Goal: Task Accomplishment & Management: Complete application form

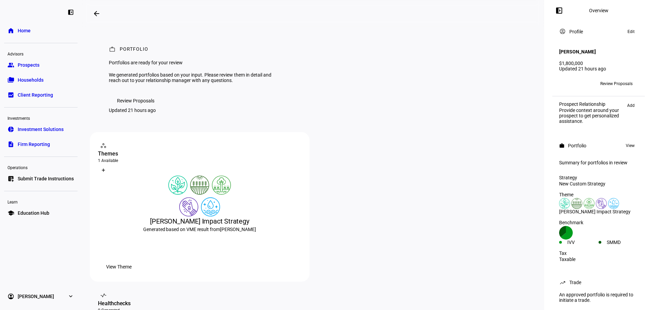
click at [33, 69] on link "group Prospects" at bounding box center [40, 65] width 73 height 14
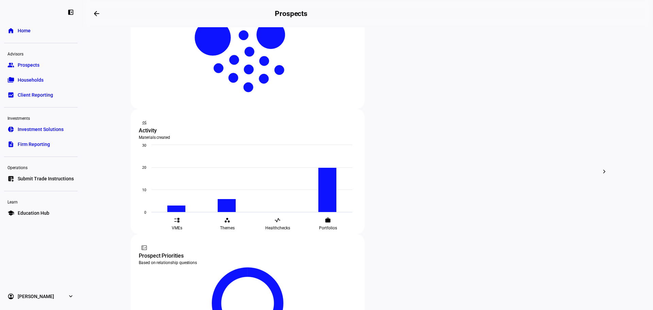
scroll to position [179, 0]
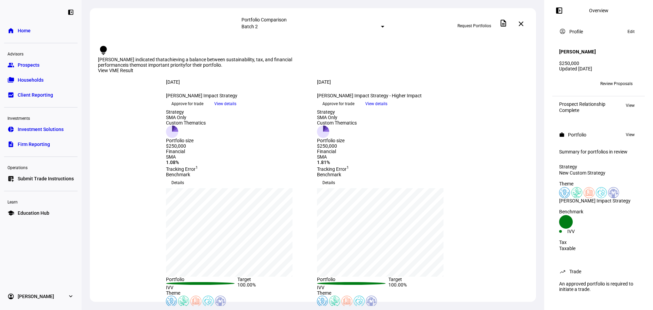
click at [21, 65] on span "Prospects" at bounding box center [29, 65] width 22 height 7
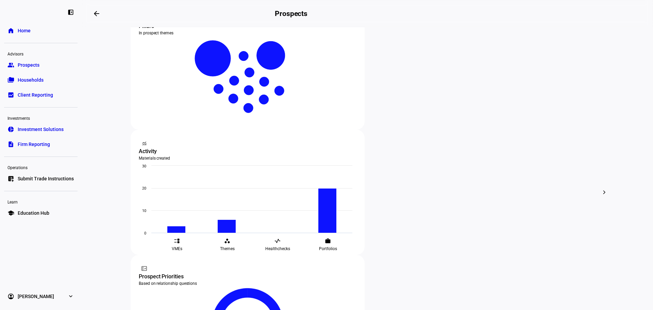
scroll to position [150, 0]
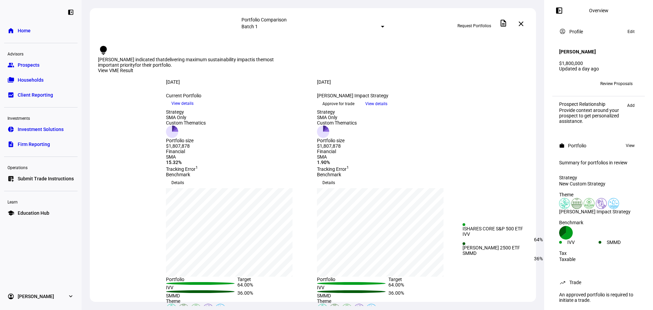
click at [598, 239] on div "IVV" at bounding box center [578, 241] width 39 height 5
click at [387, 109] on span "View details" at bounding box center [376, 104] width 22 height 10
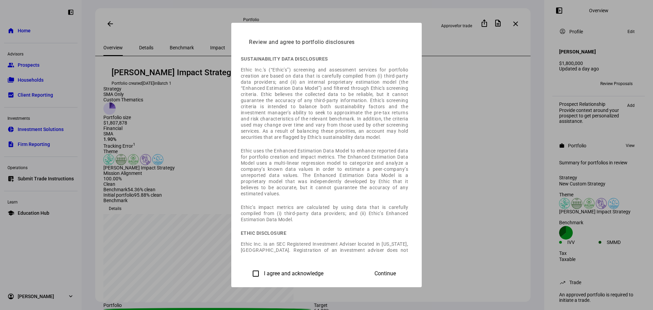
drag, startPoint x: 168, startPoint y: 272, endPoint x: 188, endPoint y: 270, distance: 20.2
click at [249, 271] on input "I agree and acknowledge" at bounding box center [256, 273] width 14 height 14
checkbox input "true"
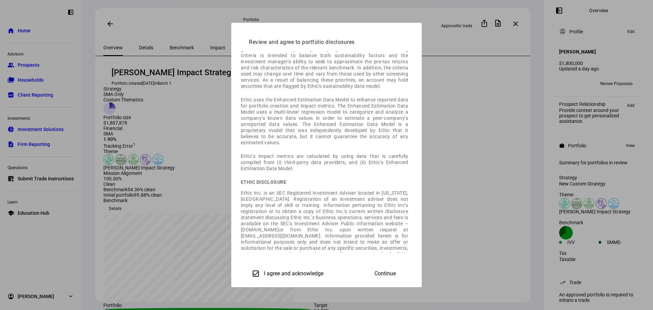
scroll to position [1, 0]
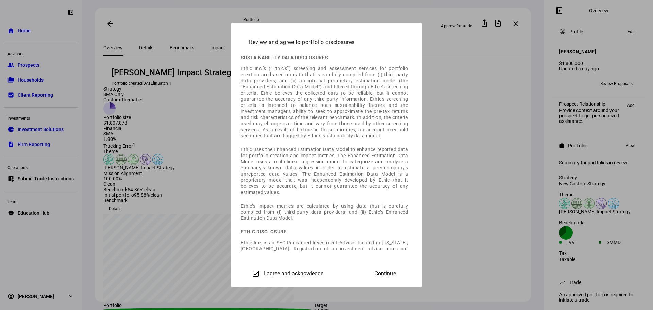
click at [396, 272] on span "Continue" at bounding box center [384, 273] width 21 height 6
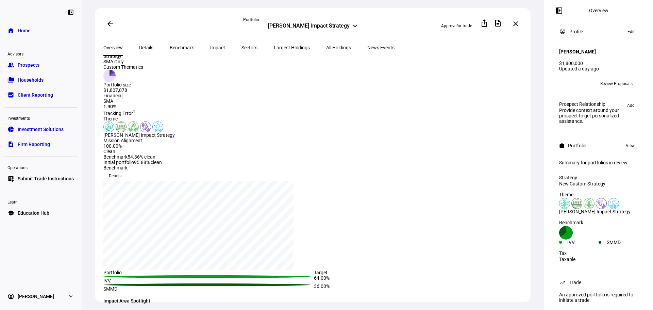
scroll to position [0, 0]
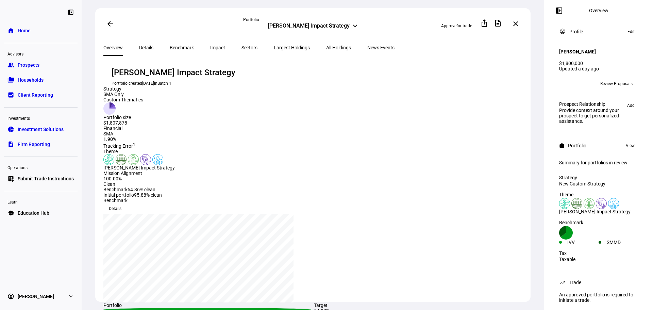
click at [139, 47] on span "Details" at bounding box center [146, 47] width 14 height 5
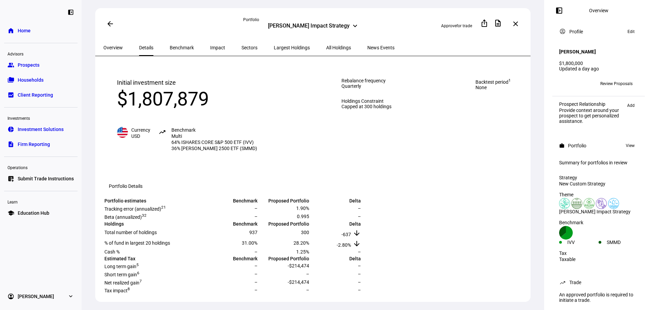
click at [173, 48] on span "Benchmark" at bounding box center [182, 47] width 24 height 5
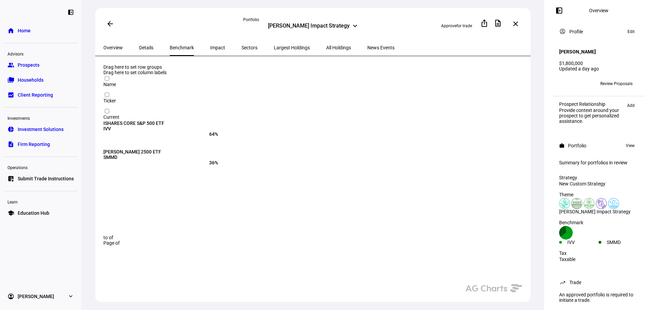
click at [210, 47] on span "Impact" at bounding box center [217, 47] width 15 height 5
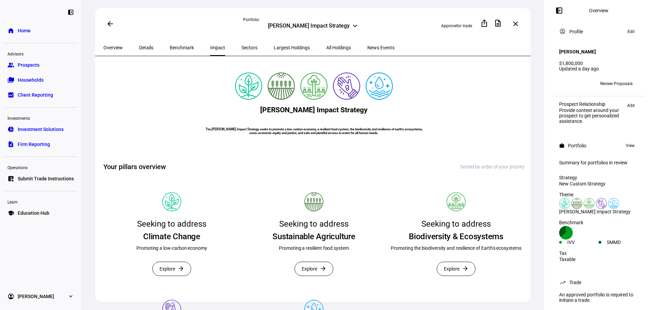
click at [241, 46] on span "Sectors" at bounding box center [249, 47] width 16 height 5
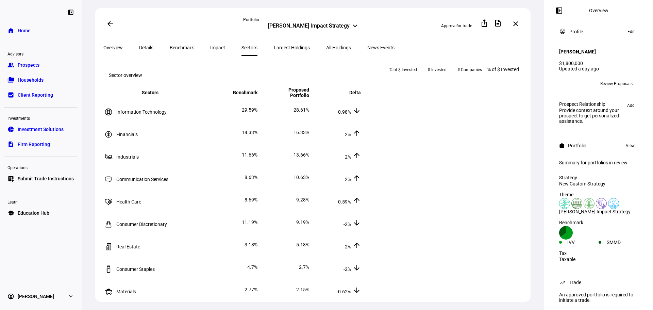
drag, startPoint x: 269, startPoint y: 46, endPoint x: 270, endPoint y: 61, distance: 15.3
click at [274, 46] on span "Largest Holdings" at bounding box center [292, 47] width 36 height 5
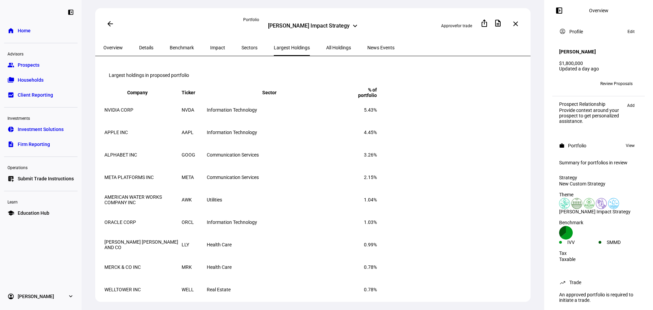
click at [326, 48] on span "All Holdings" at bounding box center [338, 47] width 25 height 5
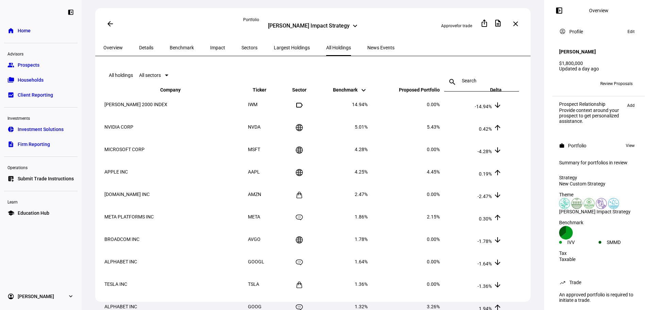
click at [116, 48] on span "Overview" at bounding box center [112, 47] width 19 height 5
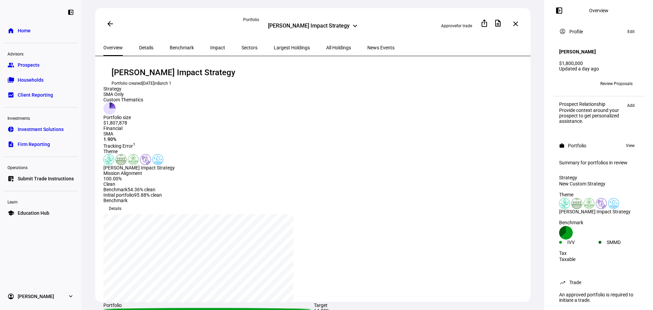
click at [457, 25] on span "for trade" at bounding box center [464, 25] width 16 height 5
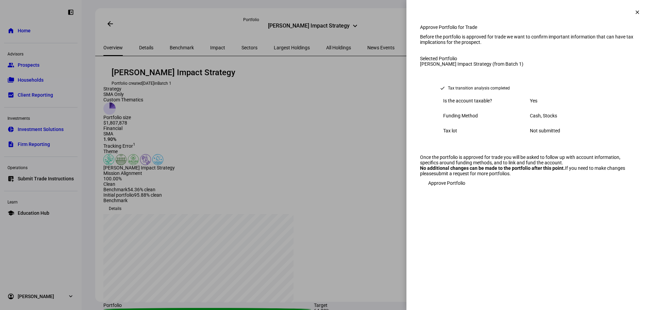
click at [462, 190] on span "Approve Portfolio" at bounding box center [446, 183] width 37 height 14
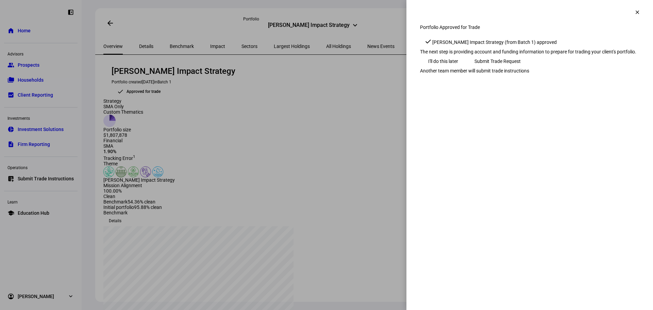
click at [520, 68] on span "Submit Trade Request" at bounding box center [497, 61] width 46 height 14
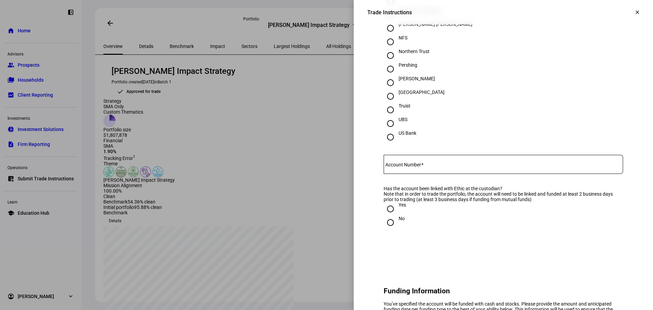
scroll to position [311, 0]
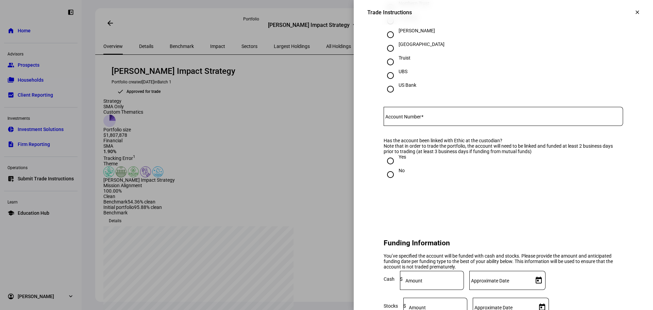
click at [421, 126] on div at bounding box center [502, 116] width 239 height 19
paste input "6376-5677"
drag, startPoint x: 416, startPoint y: 132, endPoint x: 414, endPoint y: 160, distance: 28.3
click at [367, 133] on eth-form-card "Account Details Name of account What is the name of custodian? BNY Mellon BONY …" at bounding box center [503, 21] width 272 height 376
type input "6376-5677"
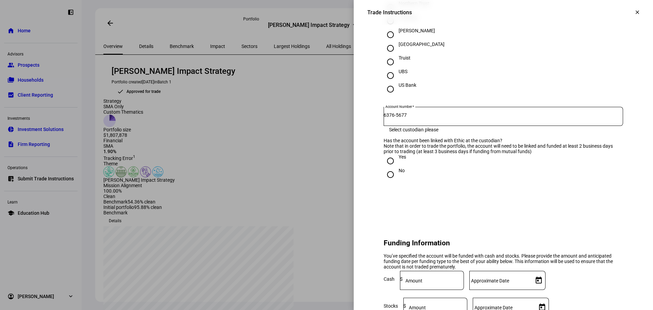
click at [434, 168] on div "Yes" at bounding box center [502, 161] width 239 height 14
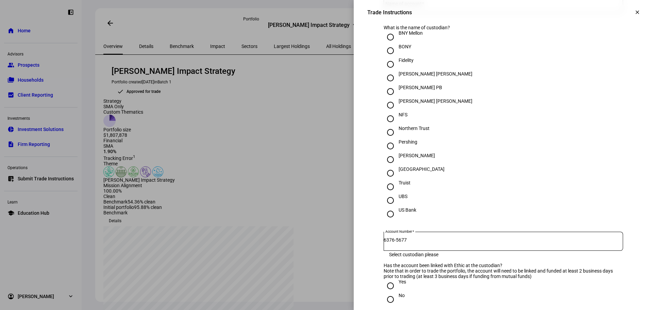
scroll to position [185, 0]
click at [386, 168] on input "[PERSON_NAME]" at bounding box center [390, 161] width 14 height 14
radio input "true"
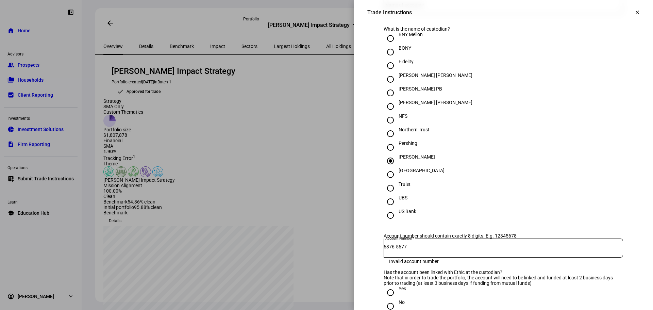
scroll to position [31, 0]
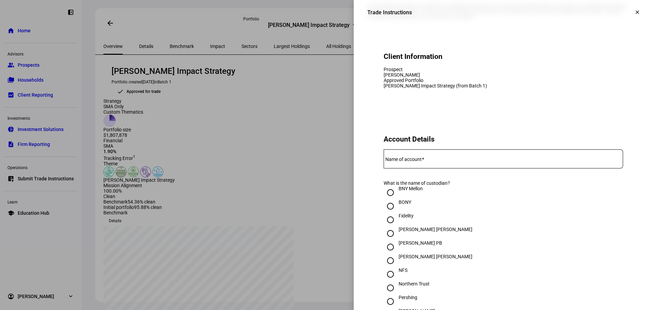
click at [416, 168] on div at bounding box center [502, 158] width 239 height 19
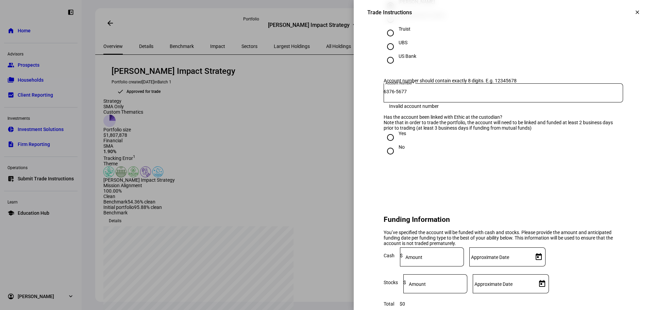
scroll to position [343, 0]
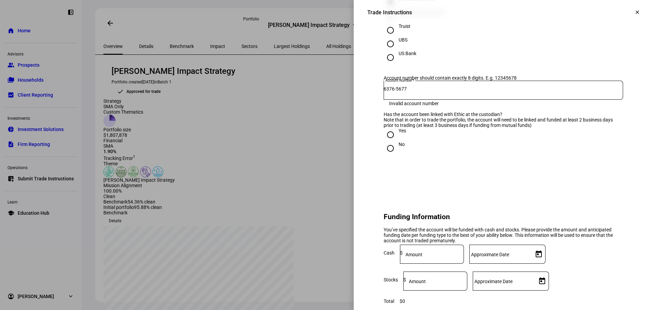
type input "GVG Revocable Trust"
click at [419, 106] on div "Invalid account number" at bounding box center [414, 103] width 50 height 5
click at [417, 91] on input "6376-5677" at bounding box center [502, 88] width 239 height 5
click at [398, 91] on input "6376-5677" at bounding box center [502, 88] width 239 height 5
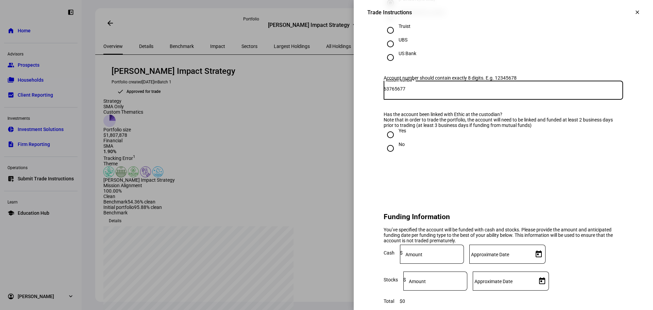
type input "63765677"
click at [428, 155] on div "No" at bounding box center [502, 148] width 239 height 14
click at [383, 141] on input "Yes" at bounding box center [390, 135] width 14 height 14
radio input "true"
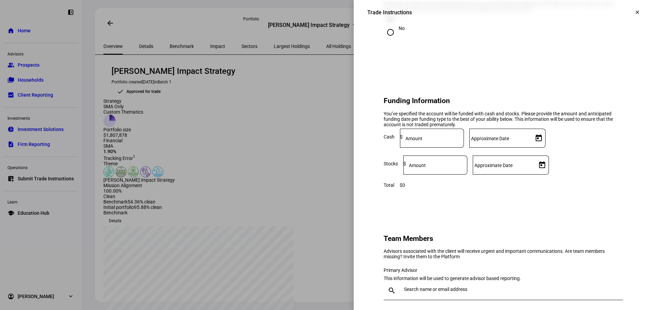
scroll to position [492, 0]
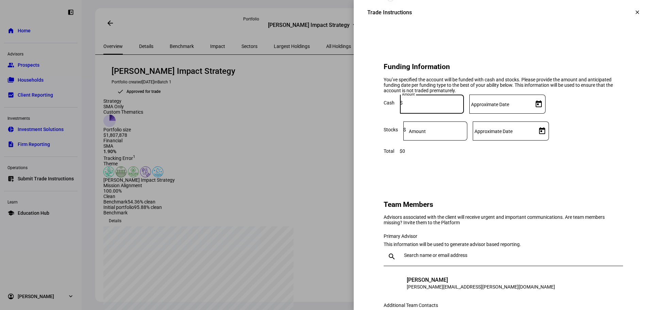
click at [464, 105] on input at bounding box center [432, 102] width 61 height 5
type input "1,500,000"
click at [467, 132] on input at bounding box center [436, 129] width 61 height 5
click at [530, 170] on eth-form-card "Funding Information You’ve specified the account will be funded with cash and s…" at bounding box center [503, 104] width 272 height 129
click at [467, 140] on div "30,000" at bounding box center [436, 130] width 61 height 19
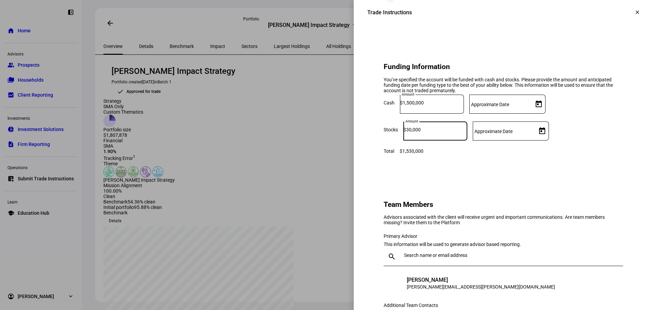
click at [467, 132] on input "30,000" at bounding box center [436, 129] width 61 height 5
type input "300,000"
click at [504, 170] on eth-form-card "Funding Information You’ve specified the account will be funded with cash and s…" at bounding box center [503, 104] width 272 height 129
click at [547, 112] on span "Open calendar" at bounding box center [538, 104] width 16 height 16
click at [577, 249] on span "24" at bounding box center [575, 249] width 12 height 12
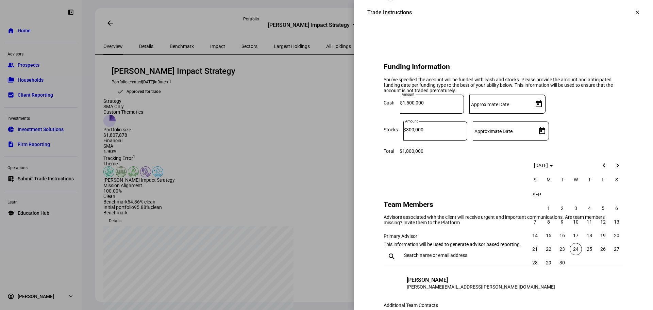
type input "[DATE]"
click at [550, 139] on span "Open calendar" at bounding box center [542, 131] width 16 height 16
drag, startPoint x: 577, startPoint y: 275, endPoint x: 604, endPoint y: 260, distance: 30.0
click at [577, 275] on span "24" at bounding box center [575, 274] width 12 height 12
type input "[DATE]"
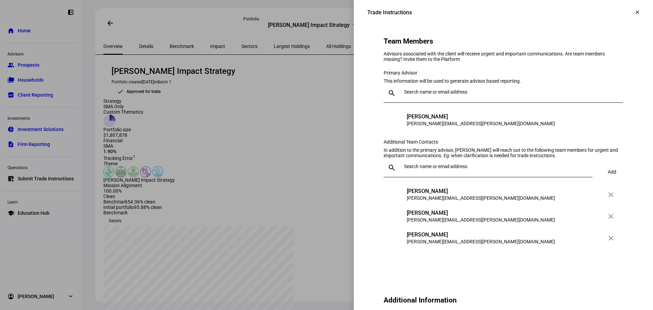
scroll to position [658, 0]
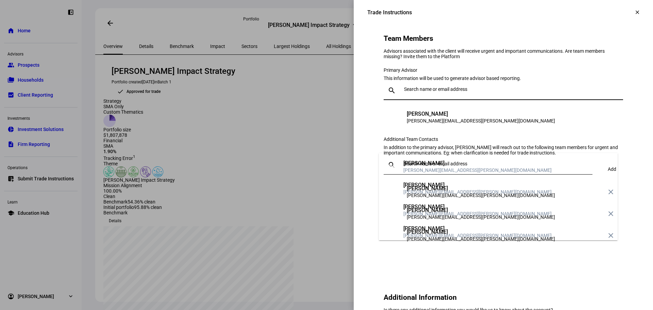
click at [455, 92] on input "text" at bounding box center [512, 88] width 216 height 5
click at [532, 122] on div "Primary Advisor This information will be used to generate advisor based reporti…" at bounding box center [502, 97] width 239 height 61
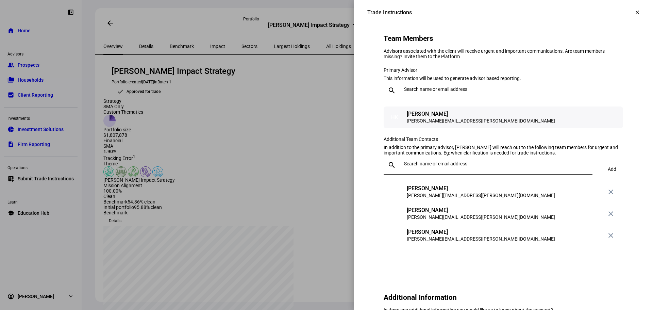
click at [457, 117] on div "[PERSON_NAME]" at bounding box center [480, 113] width 148 height 7
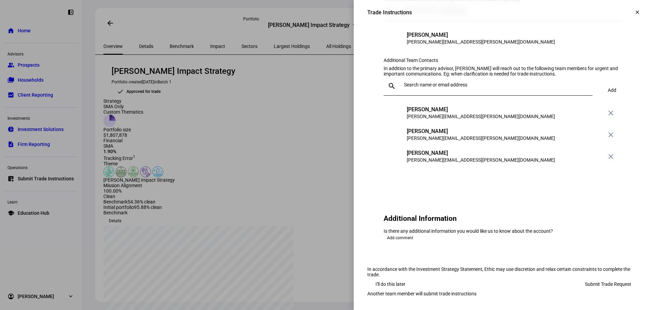
scroll to position [739, 0]
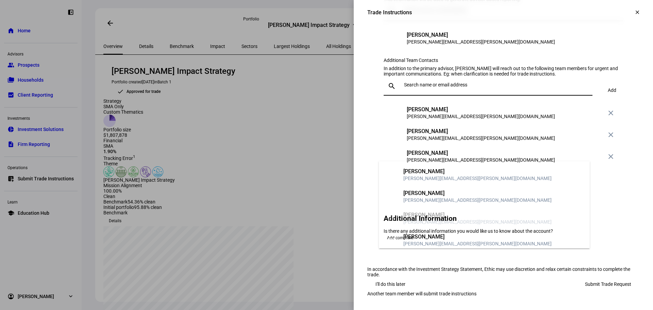
click at [510, 87] on input "text" at bounding box center [497, 84] width 186 height 5
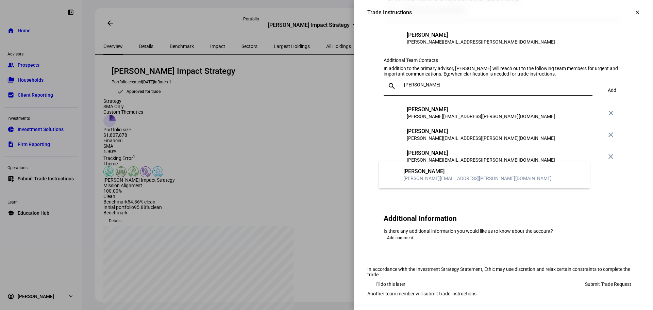
type input "[PERSON_NAME]"
click at [447, 175] on div "[PERSON_NAME][EMAIL_ADDRESS][PERSON_NAME][DOMAIN_NAME]" at bounding box center [477, 178] width 148 height 7
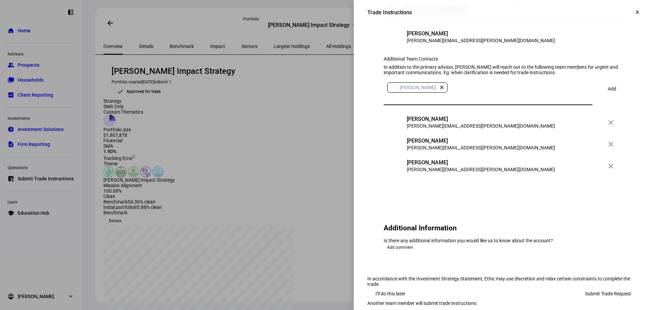
click at [601, 97] on span at bounding box center [611, 89] width 22 height 16
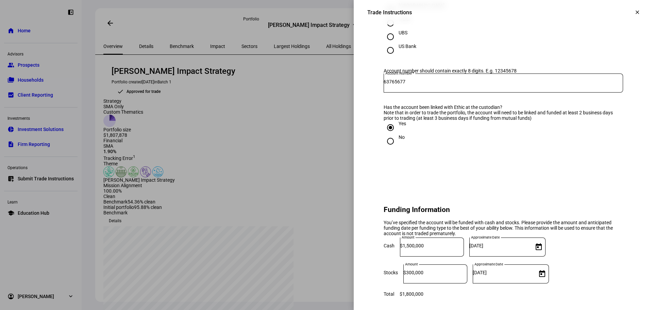
scroll to position [863, 0]
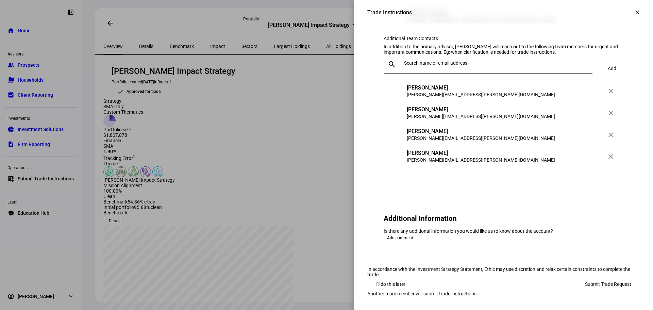
click at [593, 277] on span "Submit Trade Request" at bounding box center [608, 284] width 46 height 14
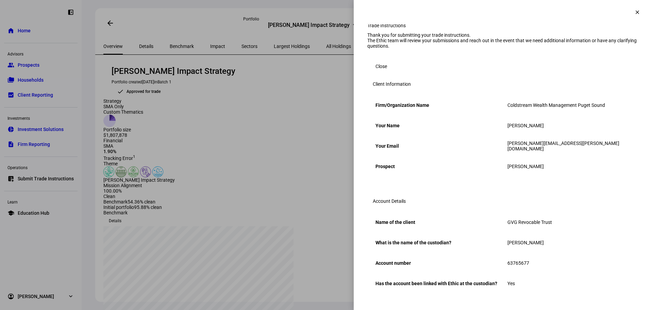
scroll to position [0, 0]
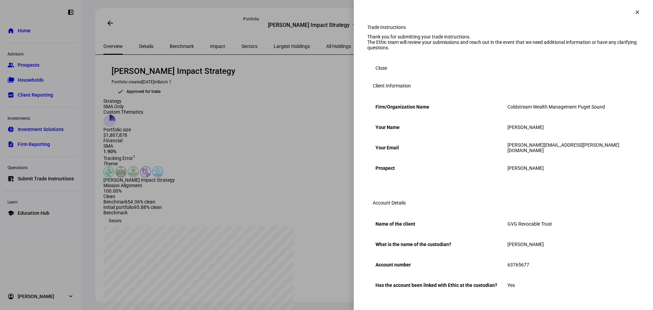
click at [383, 75] on span at bounding box center [381, 68] width 28 height 14
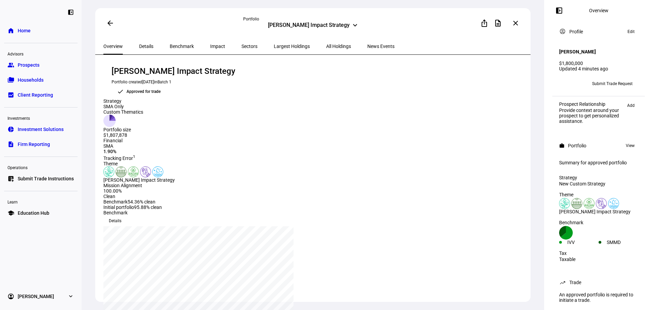
click at [24, 64] on span "Prospects" at bounding box center [29, 65] width 22 height 7
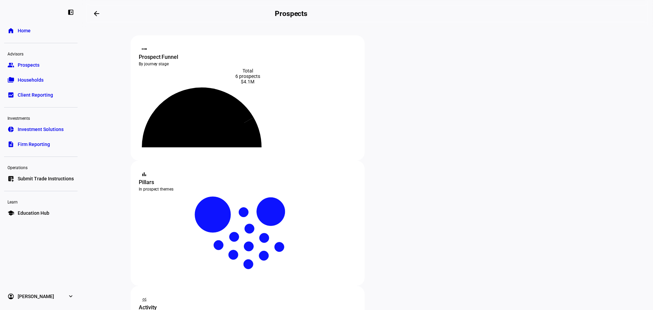
click at [58, 180] on span "Submit Trade Instructions" at bounding box center [46, 178] width 56 height 7
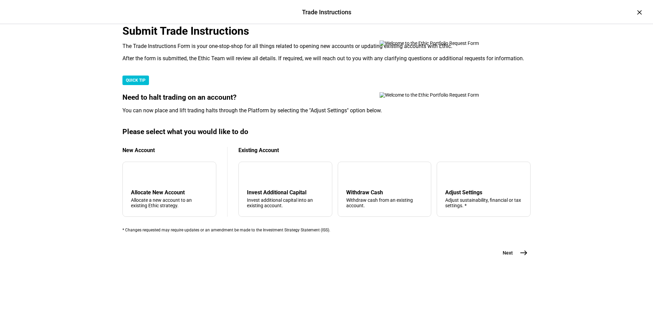
scroll to position [156, 0]
click at [154, 187] on div "add Allocate New Account Allocate a new account to an existing Ethic strategy." at bounding box center [169, 188] width 94 height 55
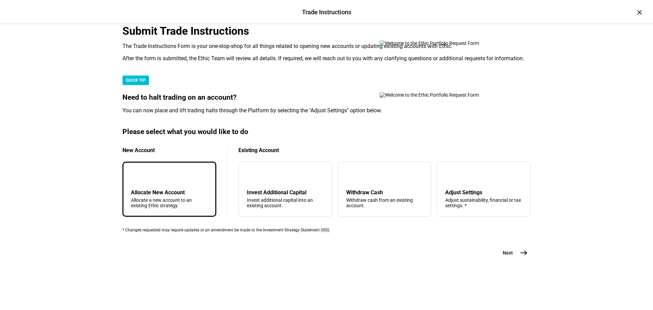
click at [521, 257] on mat-icon "east" at bounding box center [523, 252] width 8 height 8
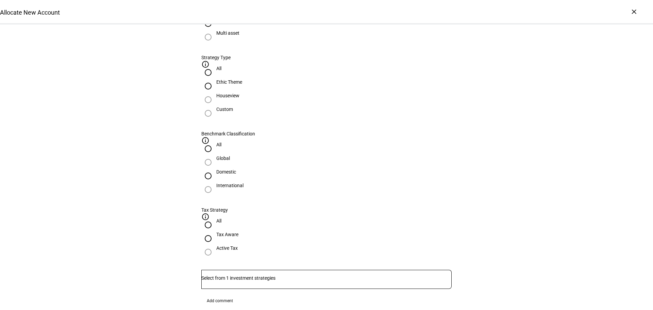
scroll to position [287, 0]
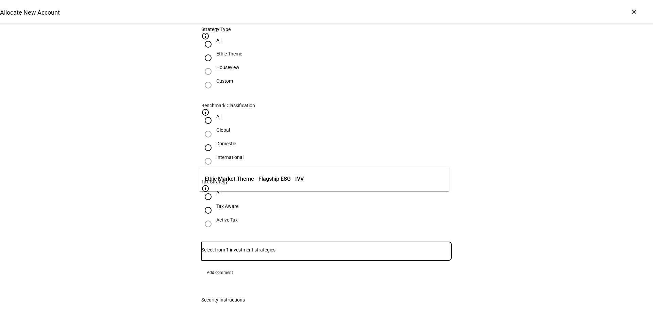
click at [337, 247] on input "Number" at bounding box center [326, 249] width 250 height 5
click at [521, 144] on div "Allocate New Account Complete and submit this form to allocate a new account to…" at bounding box center [326, 207] width 653 height 938
click at [407, 247] on input "Number" at bounding box center [326, 249] width 250 height 5
drag, startPoint x: 543, startPoint y: 148, endPoint x: 568, endPoint y: 141, distance: 25.6
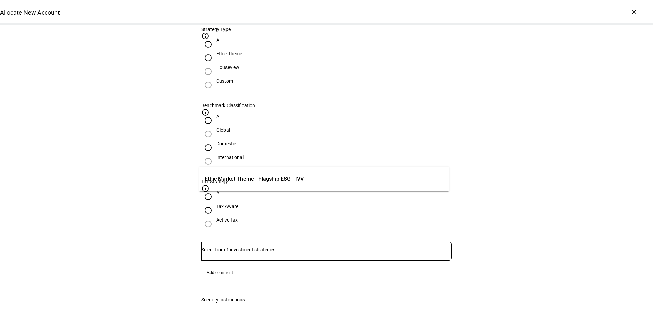
click at [545, 146] on div "Allocate New Account Complete and submit this form to allocate a new account to…" at bounding box center [326, 207] width 653 height 938
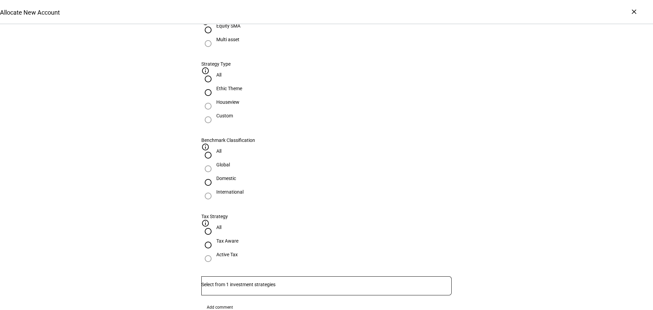
scroll to position [260, 0]
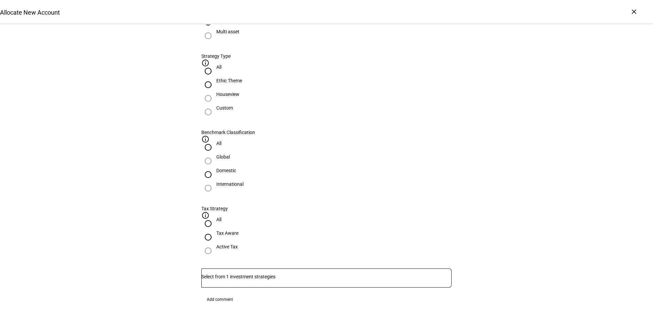
click at [356, 268] on div at bounding box center [326, 277] width 250 height 19
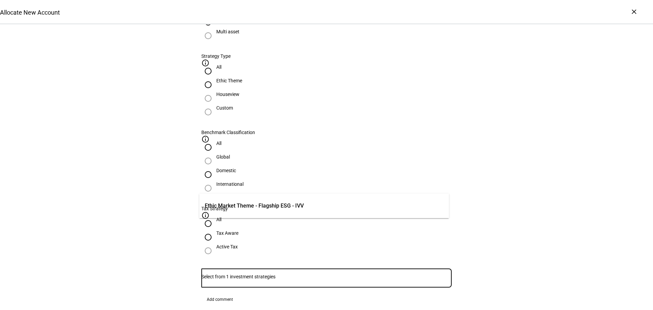
click at [574, 163] on div "Allocate New Account Complete and submit this form to allocate a new account to…" at bounding box center [326, 233] width 653 height 938
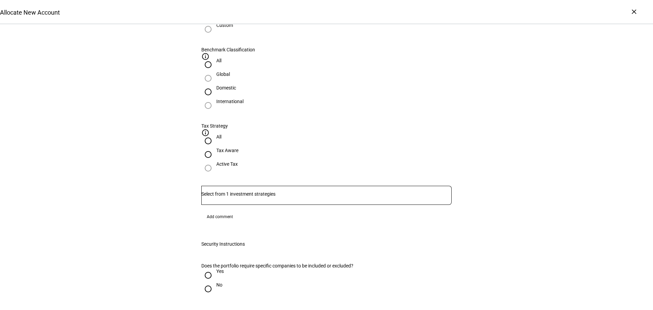
scroll to position [339, 0]
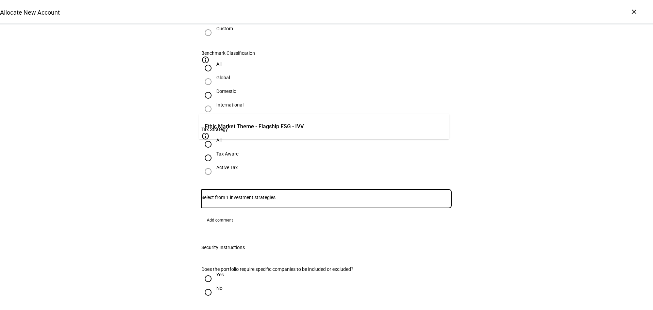
click at [260, 194] on input "Number" at bounding box center [326, 196] width 250 height 5
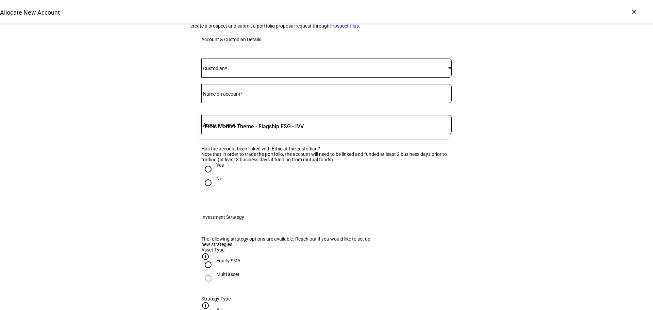
scroll to position [0, 0]
